Goal: Task Accomplishment & Management: Manage account settings

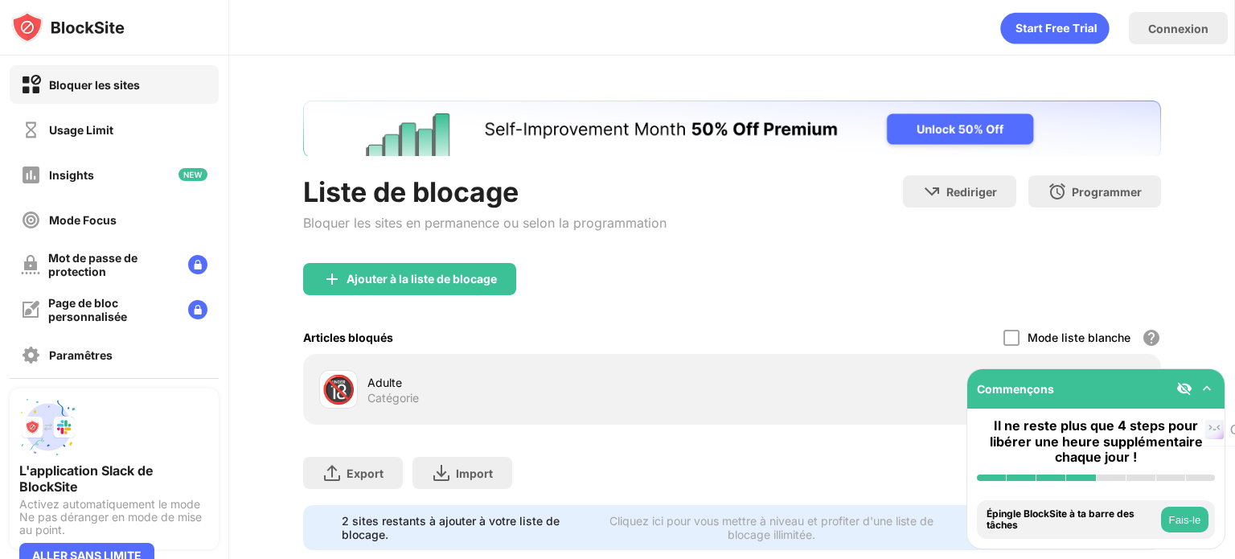
scroll to position [47, 0]
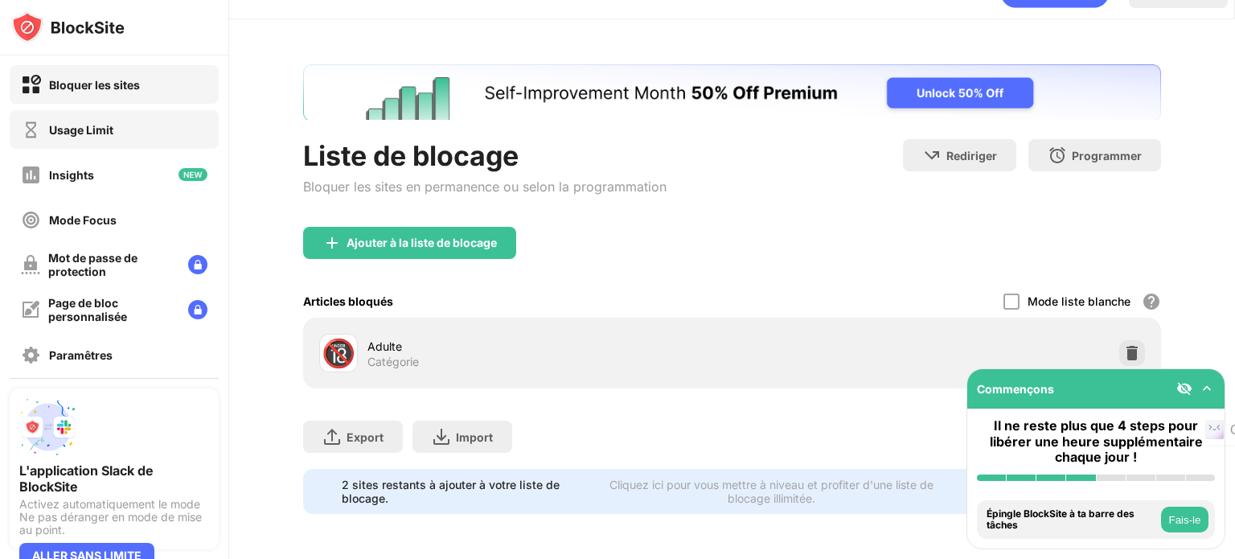
click at [170, 125] on div "Usage Limit" at bounding box center [114, 129] width 209 height 39
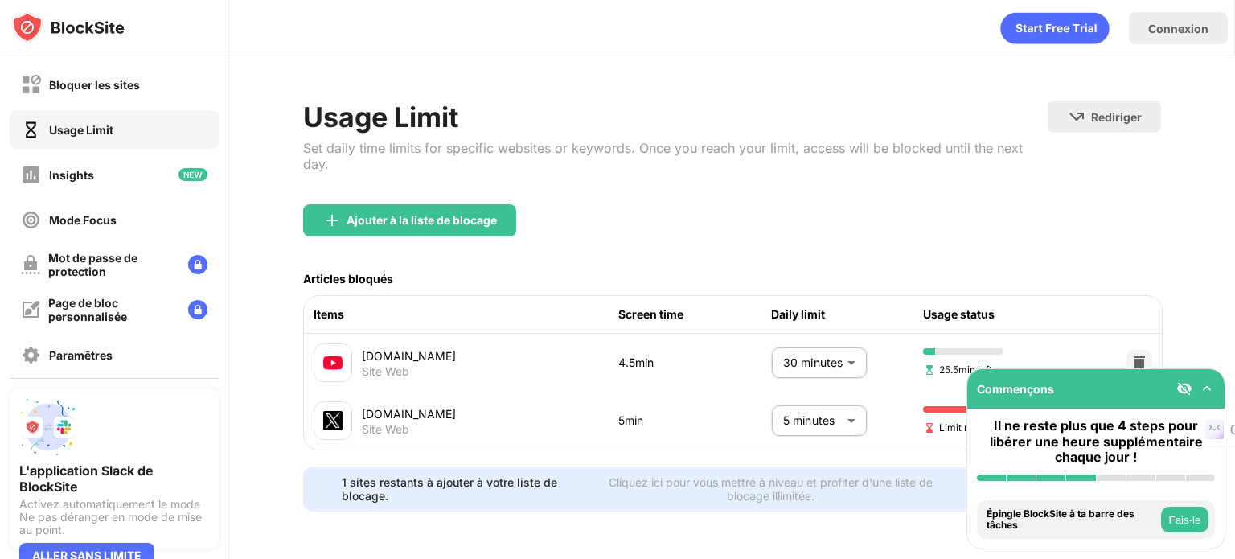
scroll to position [14, 0]
click at [795, 404] on body "Bloquer les sites Usage Limit Insights Mode Focus Mot de passe de protection Pa…" at bounding box center [617, 279] width 1235 height 559
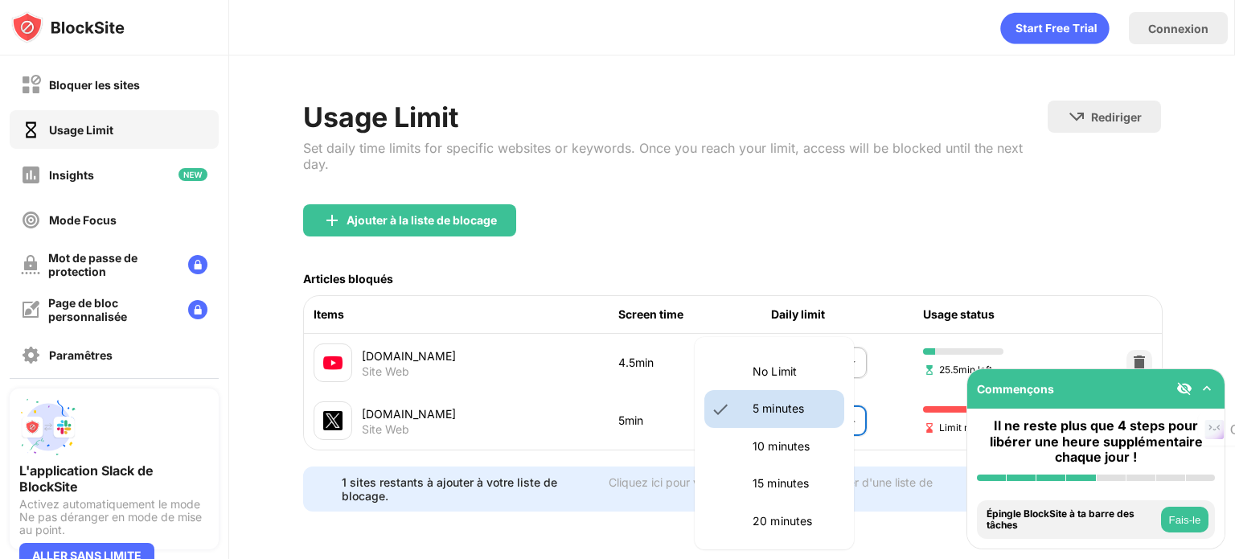
click at [781, 449] on p "10 minutes" at bounding box center [794, 446] width 82 height 18
type input "**"
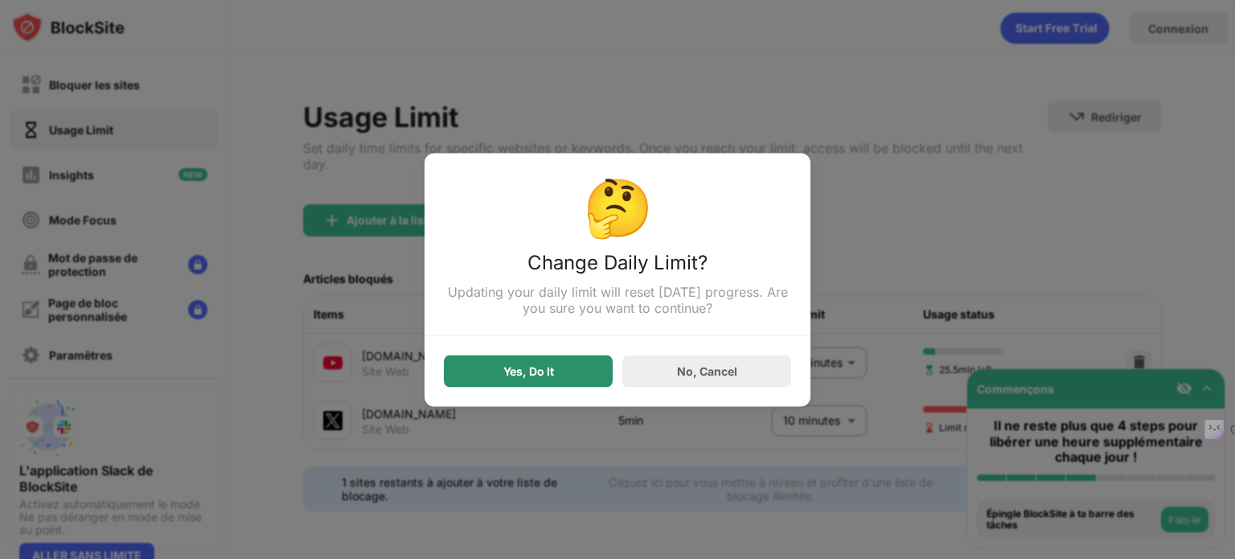
click at [522, 374] on div "Yes, Do It" at bounding box center [528, 370] width 51 height 13
